Goal: Contribute content

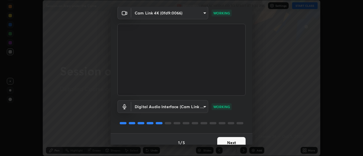
scroll to position [30, 0]
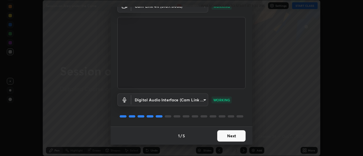
click at [223, 137] on button "Next" at bounding box center [231, 135] width 28 height 11
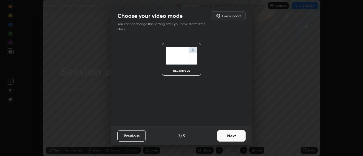
scroll to position [0, 0]
click at [223, 137] on button "Next" at bounding box center [231, 135] width 28 height 11
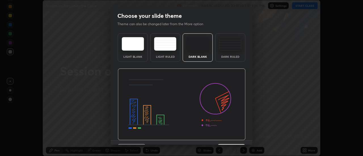
scroll to position [14, 0]
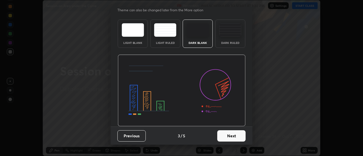
click at [224, 136] on button "Next" at bounding box center [231, 135] width 28 height 11
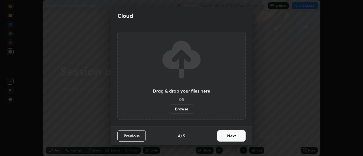
scroll to position [0, 0]
click at [227, 137] on button "Next" at bounding box center [231, 135] width 28 height 11
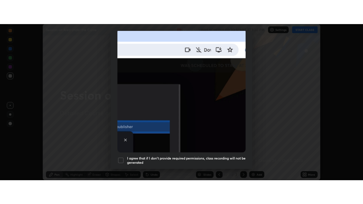
scroll to position [145, 0]
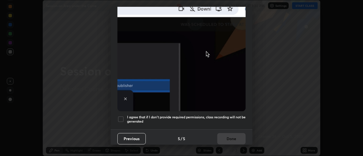
click at [119, 117] on div at bounding box center [120, 119] width 7 height 7
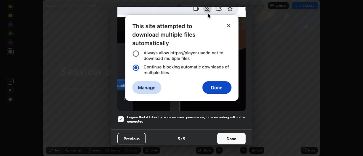
click at [225, 135] on button "Done" at bounding box center [231, 138] width 28 height 11
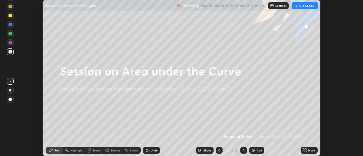
click at [304, 8] on button "START CLASS" at bounding box center [304, 5] width 25 height 7
click at [306, 150] on icon at bounding box center [304, 150] width 5 height 5
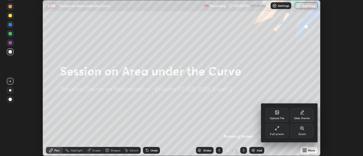
click at [276, 129] on icon at bounding box center [275, 129] width 1 height 1
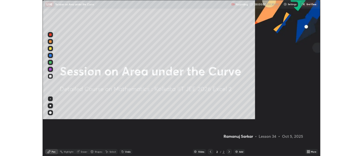
scroll to position [204, 363]
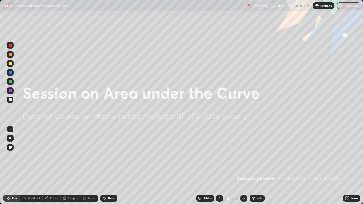
click at [243, 156] on icon at bounding box center [243, 198] width 5 height 5
click at [255, 156] on div "Add" at bounding box center [256, 198] width 15 height 7
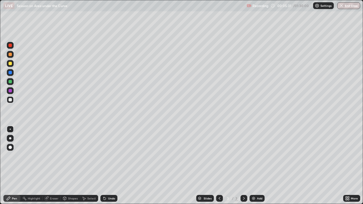
click at [12, 82] on div at bounding box center [10, 81] width 7 height 7
click at [11, 99] on div at bounding box center [9, 99] width 3 height 3
click at [11, 81] on div at bounding box center [9, 81] width 3 height 3
click at [11, 72] on div at bounding box center [9, 72] width 3 height 3
click at [11, 99] on div at bounding box center [9, 99] width 3 height 3
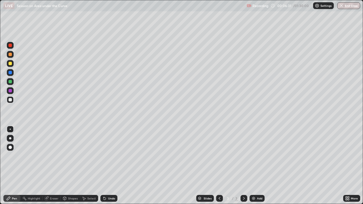
click at [10, 64] on div at bounding box center [9, 63] width 3 height 3
click at [11, 53] on div at bounding box center [9, 54] width 3 height 3
click at [11, 81] on div at bounding box center [9, 81] width 3 height 3
click at [71, 156] on div "Shapes" at bounding box center [73, 198] width 10 height 3
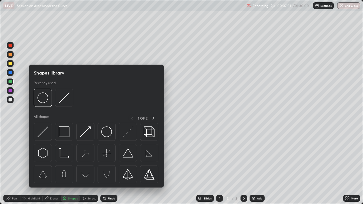
click at [87, 156] on div "Select" at bounding box center [91, 198] width 8 height 3
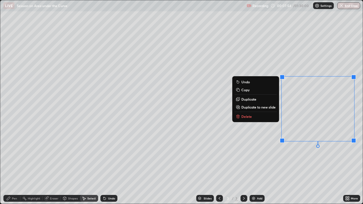
click at [254, 115] on button "Delete" at bounding box center [255, 116] width 42 height 7
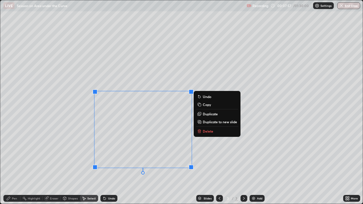
click at [209, 131] on p "Delete" at bounding box center [208, 131] width 10 height 5
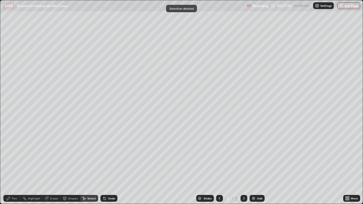
click at [221, 150] on div "0 ° Undo Copy Duplicate Duplicate to new slide Delete" at bounding box center [181, 101] width 362 height 203
click at [15, 156] on div "Pen" at bounding box center [14, 198] width 5 height 3
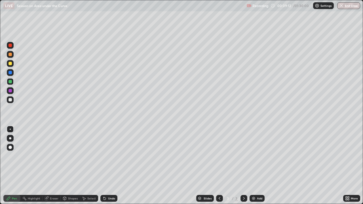
click at [111, 156] on div "Undo" at bounding box center [111, 198] width 7 height 3
click at [112, 156] on div "Undo" at bounding box center [111, 198] width 7 height 3
click at [111, 156] on div "Undo" at bounding box center [111, 198] width 7 height 3
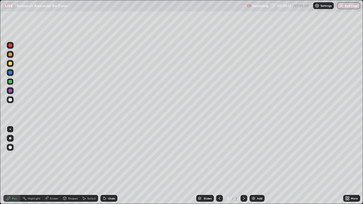
click at [112, 156] on div "Undo" at bounding box center [108, 198] width 17 height 7
click at [113, 156] on div "Undo" at bounding box center [108, 198] width 17 height 7
click at [10, 54] on div at bounding box center [9, 54] width 3 height 3
click at [10, 63] on div at bounding box center [9, 63] width 3 height 3
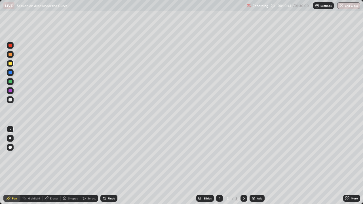
click at [106, 156] on icon at bounding box center [104, 198] width 5 height 5
click at [105, 156] on div "Undo" at bounding box center [108, 198] width 17 height 7
click at [106, 156] on icon at bounding box center [104, 198] width 5 height 5
click at [106, 156] on div "Undo" at bounding box center [108, 198] width 17 height 7
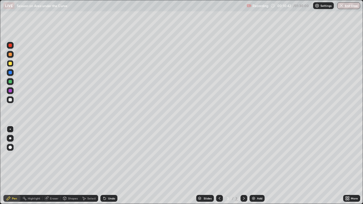
click at [107, 156] on div "Undo" at bounding box center [108, 198] width 17 height 7
click at [106, 156] on div "Undo" at bounding box center [108, 198] width 17 height 7
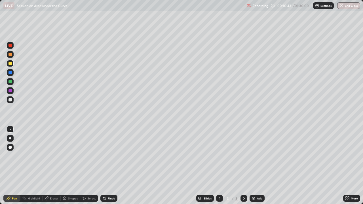
click at [106, 156] on div "Undo" at bounding box center [108, 198] width 17 height 7
click at [140, 156] on div "Slides 3 / 3 Add" at bounding box center [229, 198] width 225 height 11
click at [141, 156] on div "Slides 3 / 3 Add" at bounding box center [229, 198] width 225 height 11
click at [142, 156] on div "Slides 3 / 3 Add" at bounding box center [229, 198] width 225 height 11
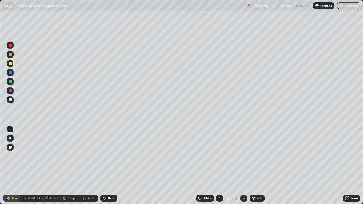
click at [91, 156] on div "Select" at bounding box center [91, 198] width 8 height 3
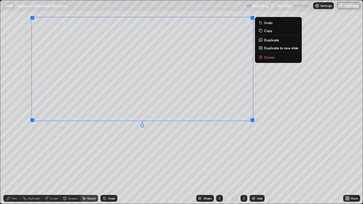
click at [230, 145] on div "0 ° Undo Copy Duplicate Duplicate to new slide Delete" at bounding box center [181, 101] width 362 height 203
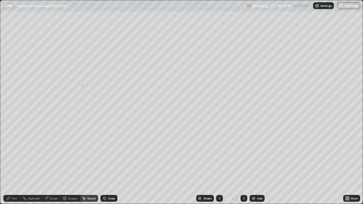
click at [81, 90] on div "0 ° Undo Copy Duplicate Duplicate to new slide Delete" at bounding box center [181, 101] width 362 height 203
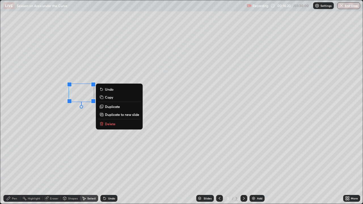
click at [80, 156] on div "0 ° Undo Copy Duplicate Duplicate to new slide Delete" at bounding box center [181, 101] width 362 height 203
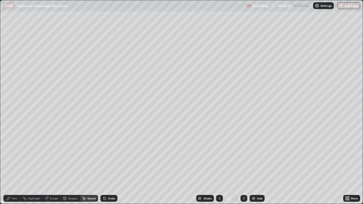
click at [12, 156] on div "Pen" at bounding box center [11, 198] width 17 height 7
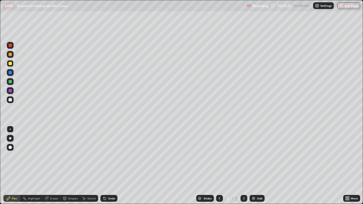
click at [10, 81] on div at bounding box center [9, 81] width 3 height 3
click at [11, 98] on div at bounding box center [9, 99] width 3 height 3
click at [255, 156] on img at bounding box center [253, 198] width 5 height 5
click at [10, 82] on div at bounding box center [9, 81] width 3 height 3
click at [108, 156] on div "Undo" at bounding box center [111, 198] width 7 height 3
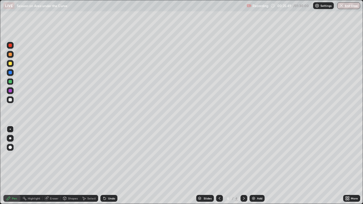
click at [109, 156] on div "Undo" at bounding box center [111, 198] width 7 height 3
click at [110, 156] on div "Undo" at bounding box center [111, 198] width 7 height 3
click at [109, 156] on div "Undo" at bounding box center [111, 198] width 7 height 3
click at [90, 156] on div "Select" at bounding box center [91, 198] width 8 height 3
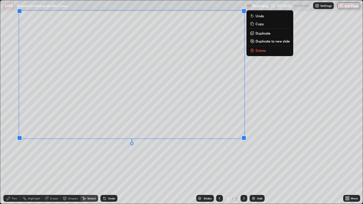
click at [259, 156] on div "0 ° Undo Copy Duplicate Duplicate to new slide Delete" at bounding box center [181, 101] width 362 height 203
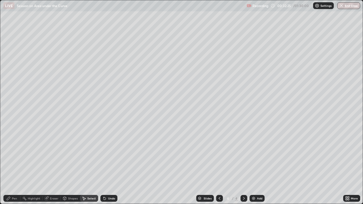
click at [14, 156] on div "Pen" at bounding box center [14, 198] width 5 height 3
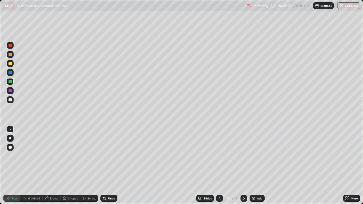
click at [12, 63] on div at bounding box center [9, 63] width 3 height 3
click at [108, 156] on div "Undo" at bounding box center [111, 198] width 7 height 3
click at [36, 156] on div "Highlight" at bounding box center [31, 198] width 22 height 7
click at [10, 82] on div at bounding box center [9, 81] width 3 height 3
click at [244, 156] on icon at bounding box center [243, 198] width 5 height 5
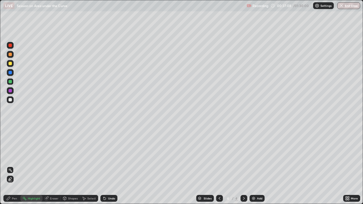
click at [259, 156] on div "Add" at bounding box center [259, 198] width 5 height 3
click at [15, 156] on div "Pen" at bounding box center [11, 198] width 17 height 7
click at [10, 62] on div at bounding box center [9, 63] width 3 height 3
click at [12, 100] on div at bounding box center [9, 99] width 3 height 3
click at [261, 156] on div "Add" at bounding box center [256, 198] width 15 height 7
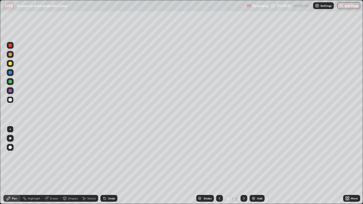
click at [219, 156] on icon at bounding box center [219, 198] width 5 height 5
click at [92, 156] on div "Select" at bounding box center [91, 198] width 8 height 3
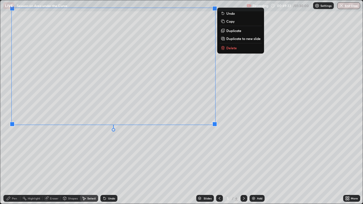
click at [206, 145] on div "0 ° Undo Copy Duplicate Duplicate to new slide Delete" at bounding box center [181, 101] width 362 height 203
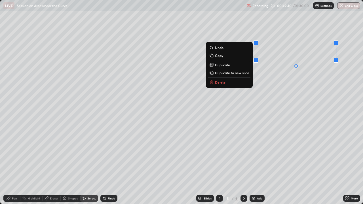
click at [293, 90] on div "0 ° Undo Copy Duplicate Duplicate to new slide Delete" at bounding box center [181, 101] width 362 height 203
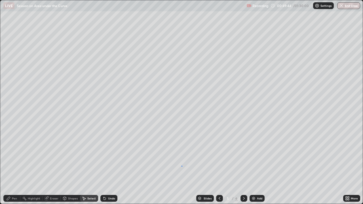
click at [181, 156] on div "0 ° Undo Copy Duplicate Duplicate to new slide Delete" at bounding box center [181, 101] width 362 height 203
click at [16, 156] on div "Pen" at bounding box center [11, 198] width 17 height 7
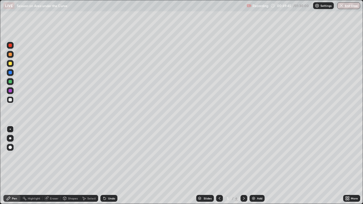
click at [9, 102] on div at bounding box center [10, 99] width 7 height 7
click at [10, 91] on div at bounding box center [9, 90] width 3 height 3
click at [10, 99] on div at bounding box center [9, 99] width 3 height 3
click at [10, 54] on div at bounding box center [9, 54] width 3 height 3
click at [112, 156] on div "Undo" at bounding box center [111, 198] width 7 height 3
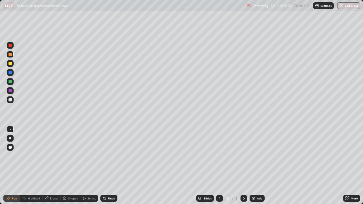
click at [11, 101] on div at bounding box center [10, 99] width 7 height 7
click at [243, 156] on icon at bounding box center [243, 198] width 5 height 5
click at [219, 156] on icon at bounding box center [219, 198] width 5 height 5
click at [244, 156] on icon at bounding box center [243, 198] width 5 height 5
click at [242, 156] on icon at bounding box center [243, 198] width 5 height 5
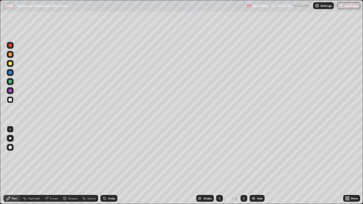
click at [257, 156] on div "Add" at bounding box center [259, 198] width 5 height 3
click at [10, 64] on div at bounding box center [9, 63] width 3 height 3
click at [110, 156] on div "Undo" at bounding box center [111, 198] width 7 height 3
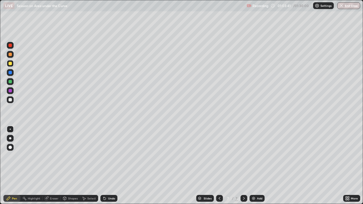
click at [110, 156] on div "Undo" at bounding box center [111, 198] width 7 height 3
click at [111, 156] on div "Undo" at bounding box center [108, 198] width 17 height 7
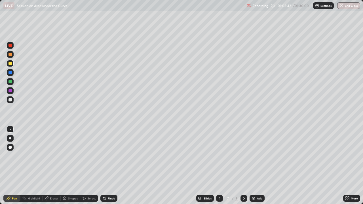
click at [110, 156] on div "Undo" at bounding box center [108, 198] width 17 height 7
click at [111, 156] on div "Undo" at bounding box center [108, 198] width 17 height 7
click at [110, 156] on div "Undo" at bounding box center [108, 198] width 17 height 7
click at [10, 73] on div at bounding box center [9, 72] width 3 height 3
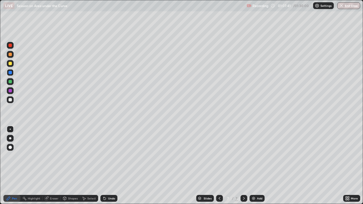
click at [105, 156] on icon at bounding box center [104, 198] width 5 height 5
click at [9, 90] on div at bounding box center [9, 90] width 3 height 3
click at [106, 156] on div "Undo" at bounding box center [108, 198] width 17 height 7
click at [108, 156] on div "Undo" at bounding box center [111, 198] width 7 height 3
click at [107, 156] on div "Undo" at bounding box center [108, 198] width 17 height 7
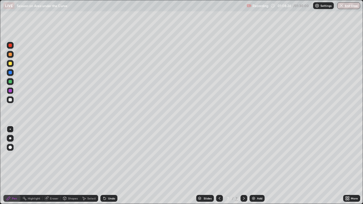
click at [12, 82] on div at bounding box center [9, 81] width 3 height 3
click at [88, 156] on div "Select" at bounding box center [91, 198] width 8 height 3
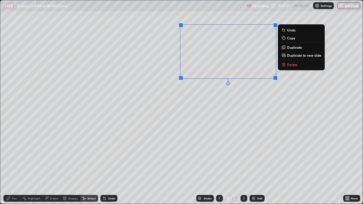
click at [287, 38] on p "Copy" at bounding box center [291, 38] width 8 height 5
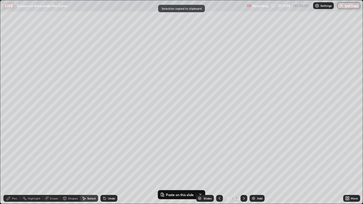
click at [254, 156] on img at bounding box center [253, 198] width 5 height 5
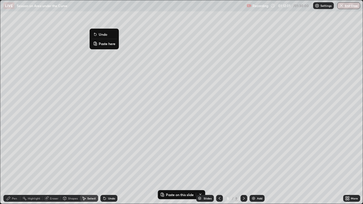
click at [109, 46] on p "Paste here" at bounding box center [107, 43] width 17 height 5
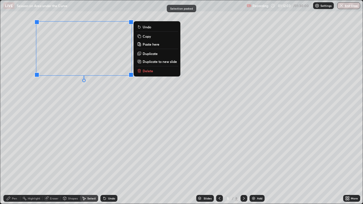
click at [88, 102] on div "0 ° Undo Copy Paste here Duplicate Duplicate to new slide Delete" at bounding box center [181, 101] width 362 height 203
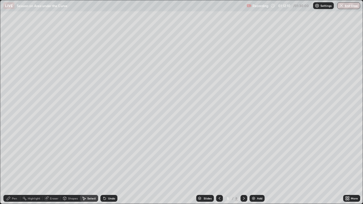
click at [15, 156] on div "Pen" at bounding box center [14, 198] width 5 height 3
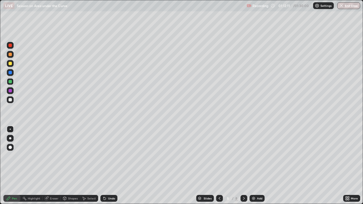
click at [10, 100] on div at bounding box center [9, 99] width 3 height 3
click at [112, 156] on div "Undo" at bounding box center [111, 198] width 7 height 3
click at [111, 156] on div "Undo" at bounding box center [111, 198] width 7 height 3
click at [110, 156] on div "Undo" at bounding box center [111, 198] width 7 height 3
click at [108, 156] on div "Undo" at bounding box center [108, 198] width 17 height 7
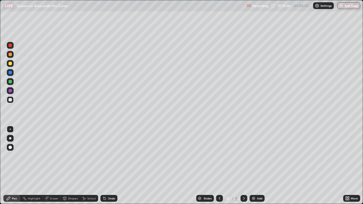
click at [112, 156] on div "Undo" at bounding box center [111, 198] width 7 height 3
click at [9, 82] on div at bounding box center [9, 81] width 3 height 3
click at [10, 64] on div at bounding box center [9, 63] width 3 height 3
click at [219, 156] on icon at bounding box center [219, 198] width 2 height 3
click at [218, 156] on div at bounding box center [219, 198] width 7 height 11
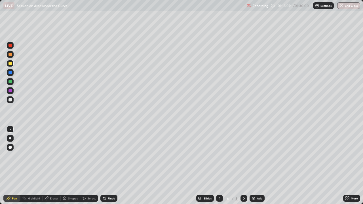
click at [219, 156] on icon at bounding box center [219, 198] width 5 height 5
click at [246, 156] on div at bounding box center [243, 198] width 7 height 7
click at [243, 156] on icon at bounding box center [243, 198] width 5 height 5
click at [243, 156] on icon at bounding box center [244, 198] width 2 height 3
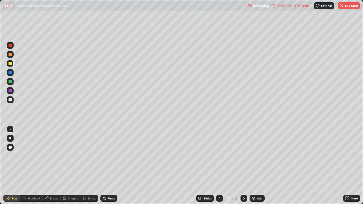
click at [243, 156] on icon at bounding box center [243, 198] width 5 height 5
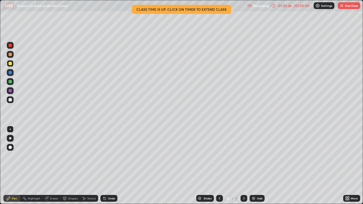
click at [8, 101] on div at bounding box center [10, 99] width 7 height 7
click at [348, 7] on button "End Class" at bounding box center [348, 5] width 22 height 7
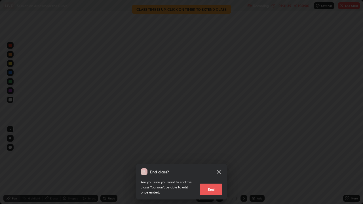
click at [215, 156] on button "End" at bounding box center [210, 189] width 23 height 11
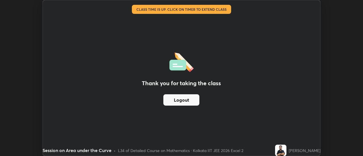
scroll to position [28170, 27963]
